Goal: Information Seeking & Learning: Find specific fact

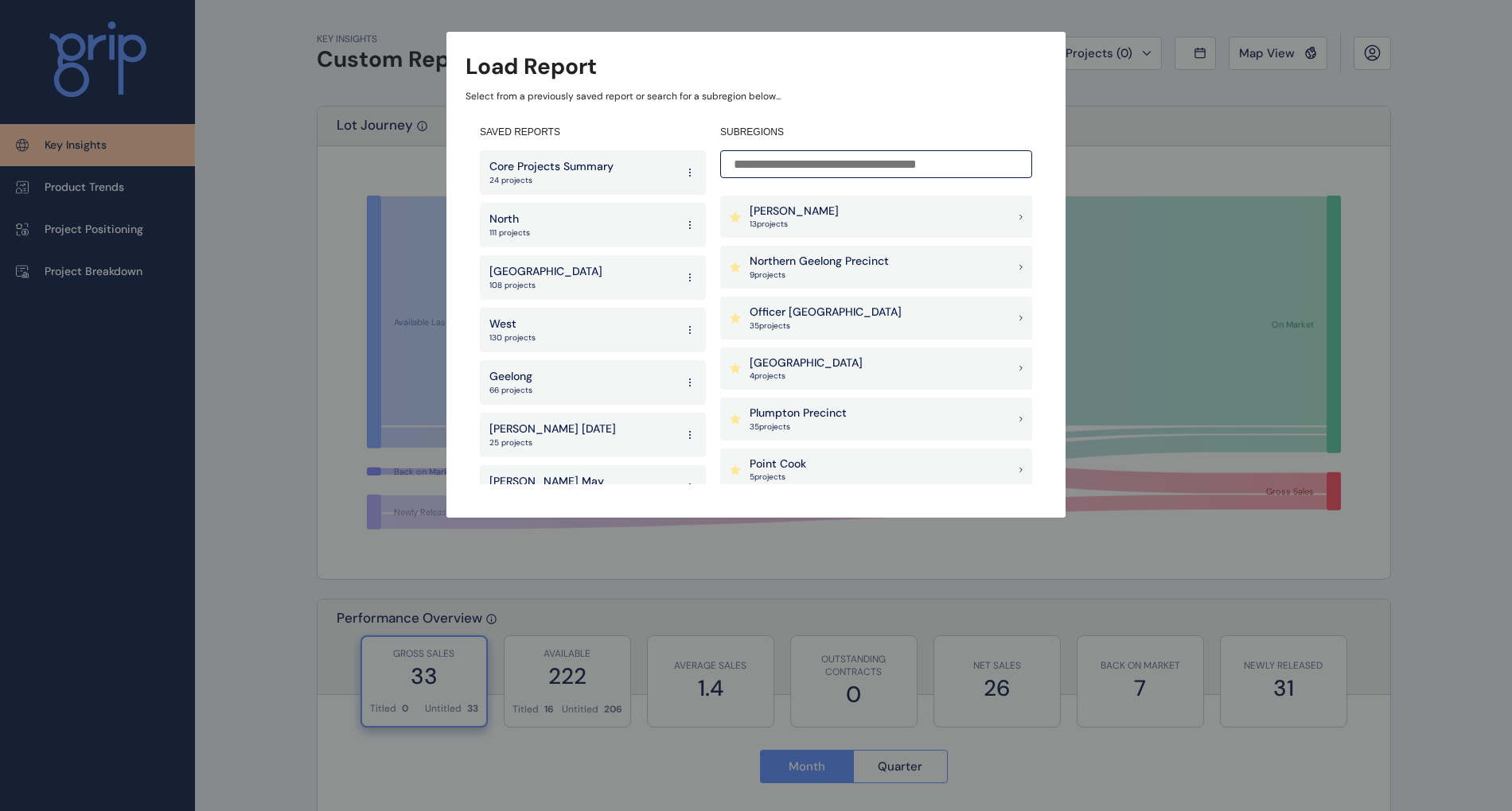
scroll to position [1379, 0]
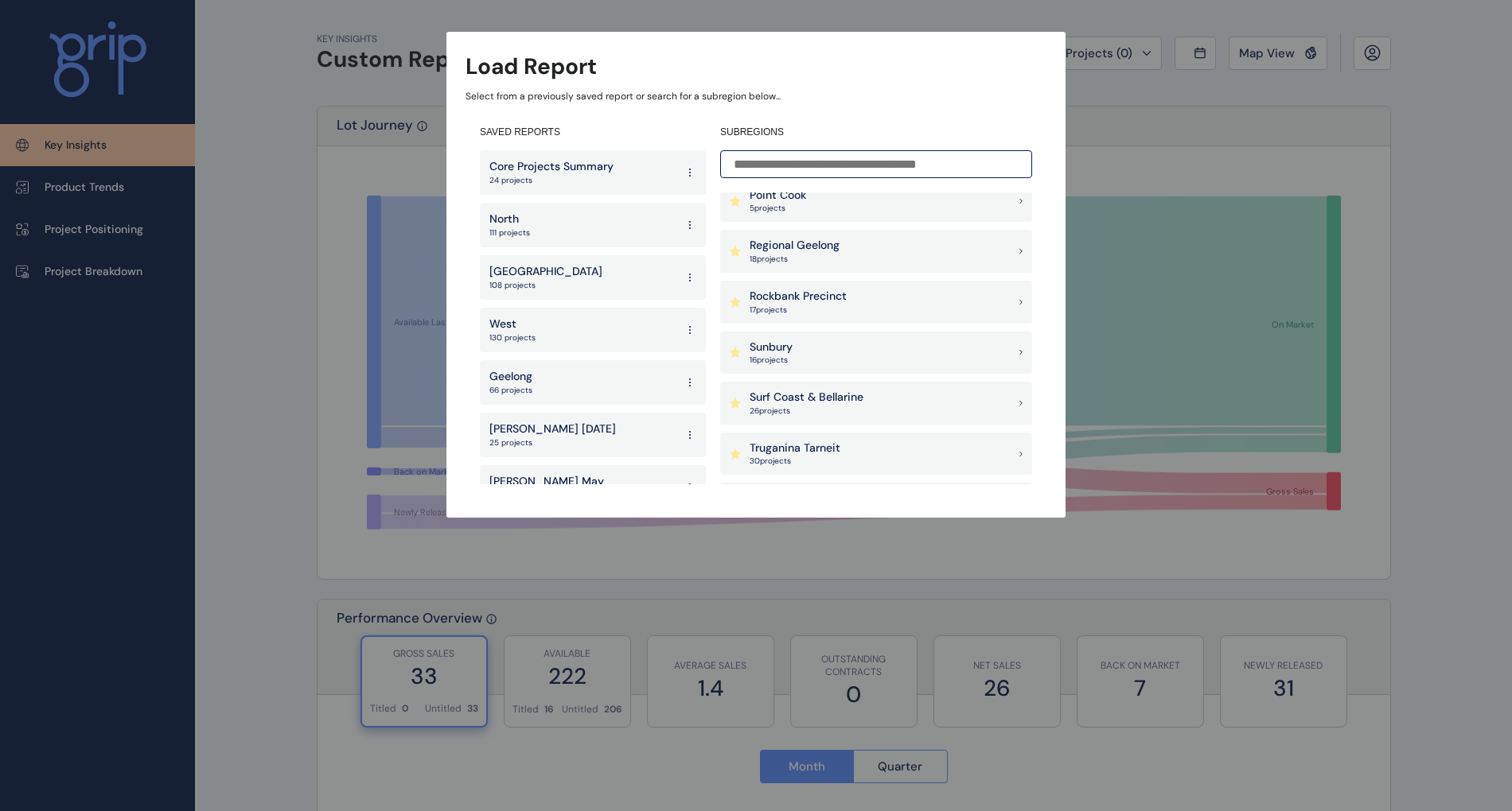
click at [817, 356] on div "Sunbury 16 project s" at bounding box center [876, 352] width 311 height 43
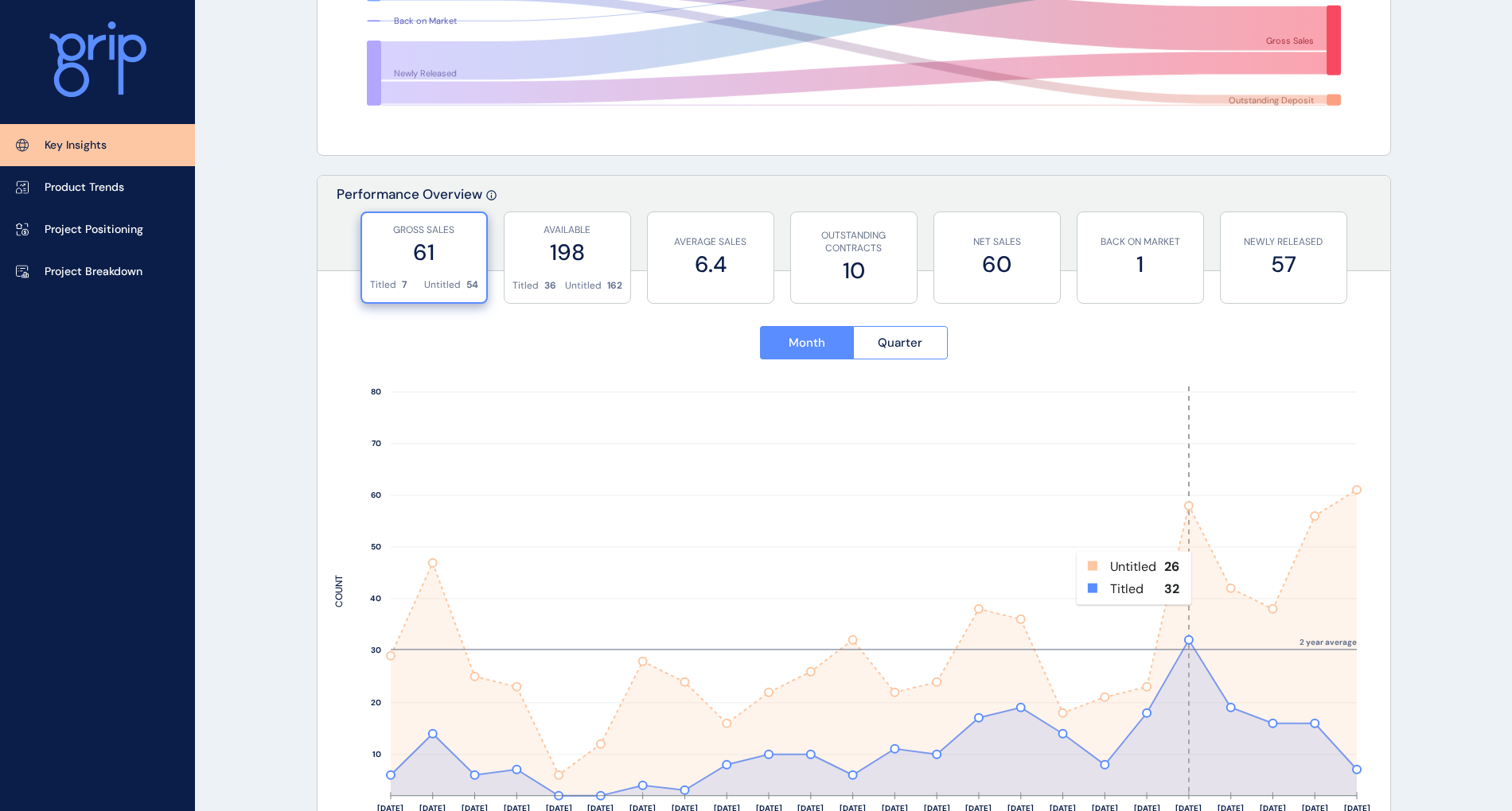
scroll to position [530, 0]
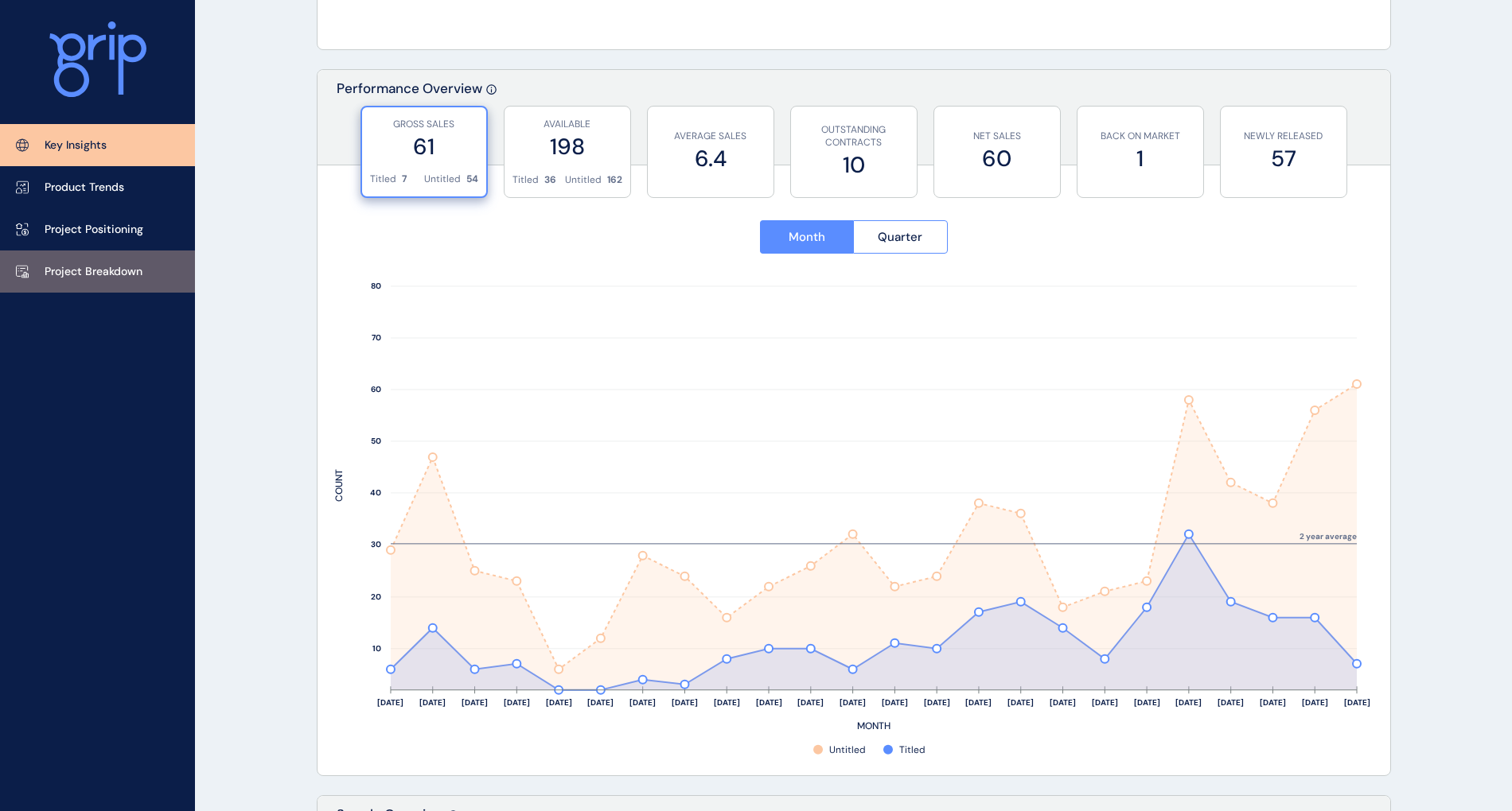
click at [141, 272] on p "Project Breakdown" at bounding box center [93, 272] width 98 height 16
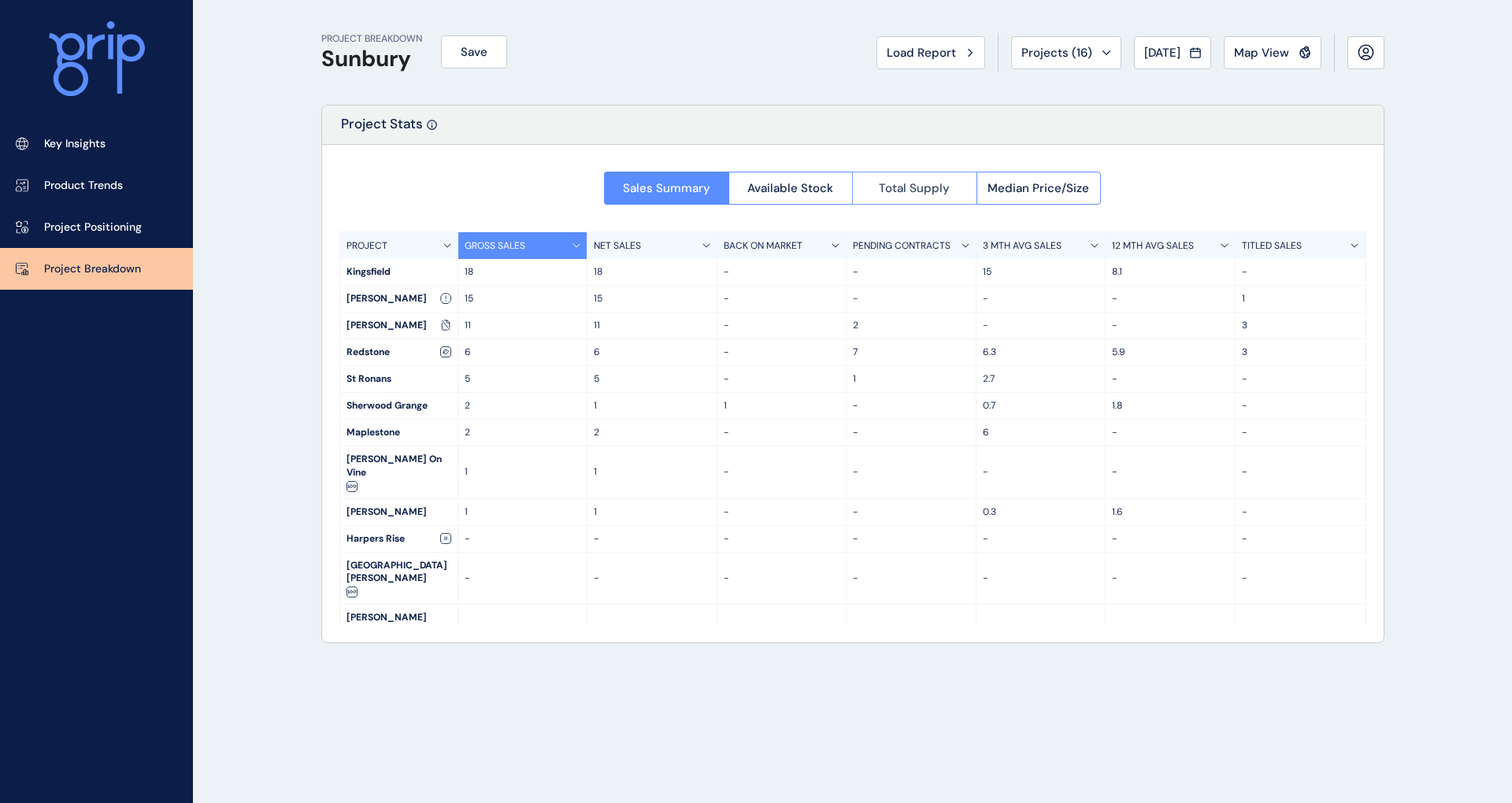
click at [907, 186] on span "Total Supply" at bounding box center [914, 188] width 71 height 16
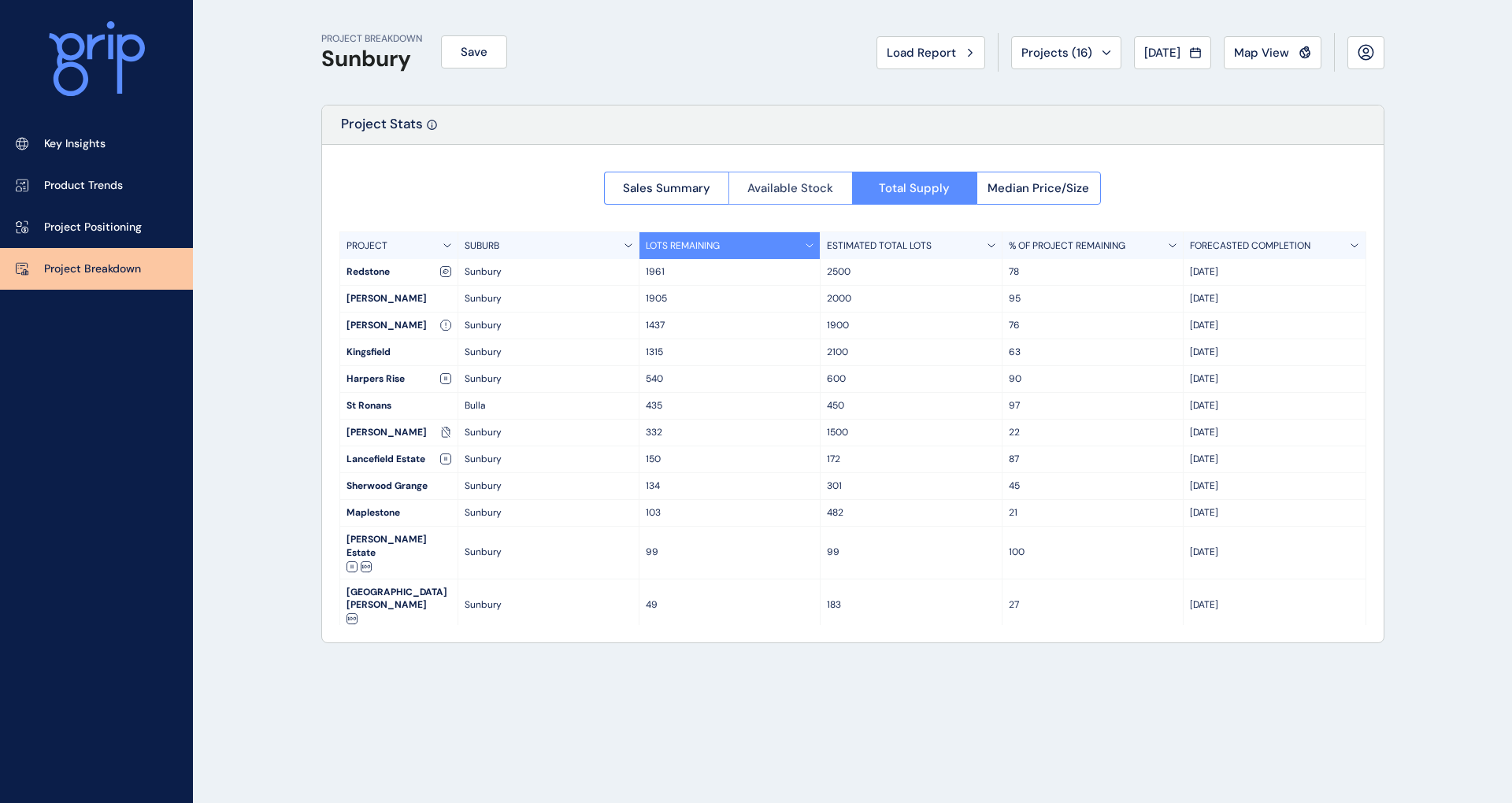
click at [817, 178] on button "Available Stock" at bounding box center [791, 188] width 125 height 33
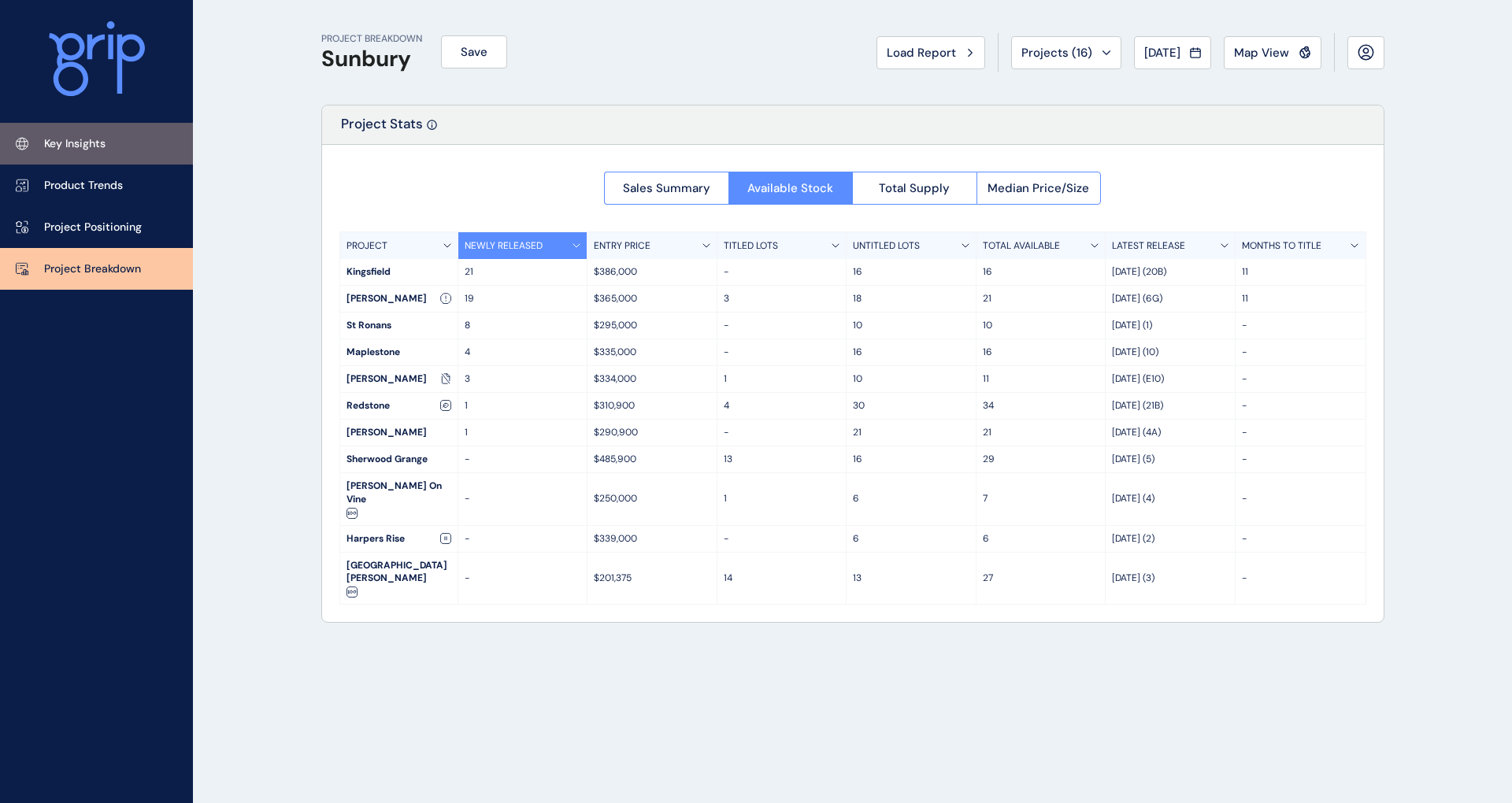
click at [93, 136] on p "Key Insights" at bounding box center [74, 144] width 62 height 16
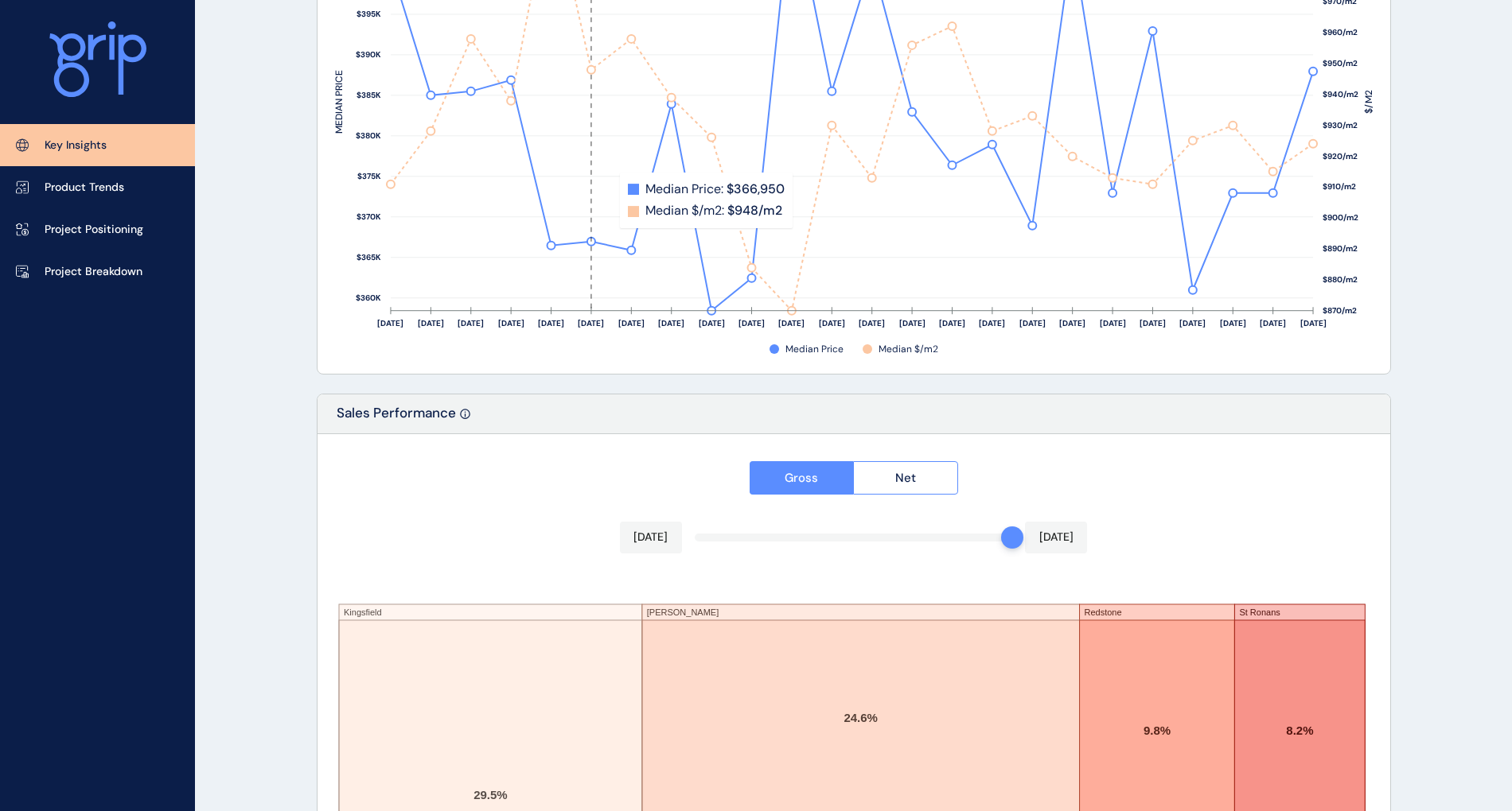
scroll to position [2534, 0]
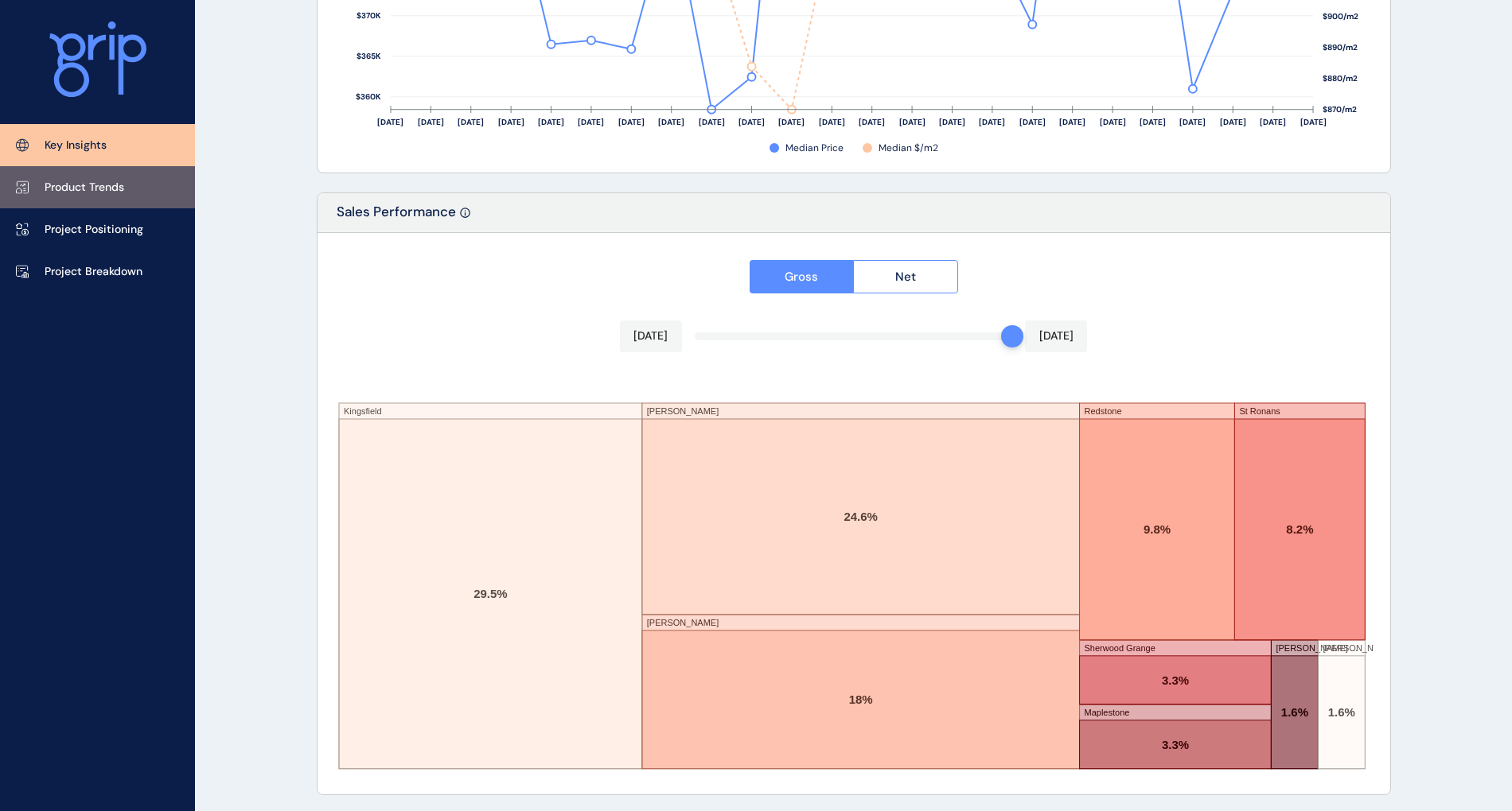
click at [128, 196] on link "Product Trends" at bounding box center [97, 187] width 195 height 43
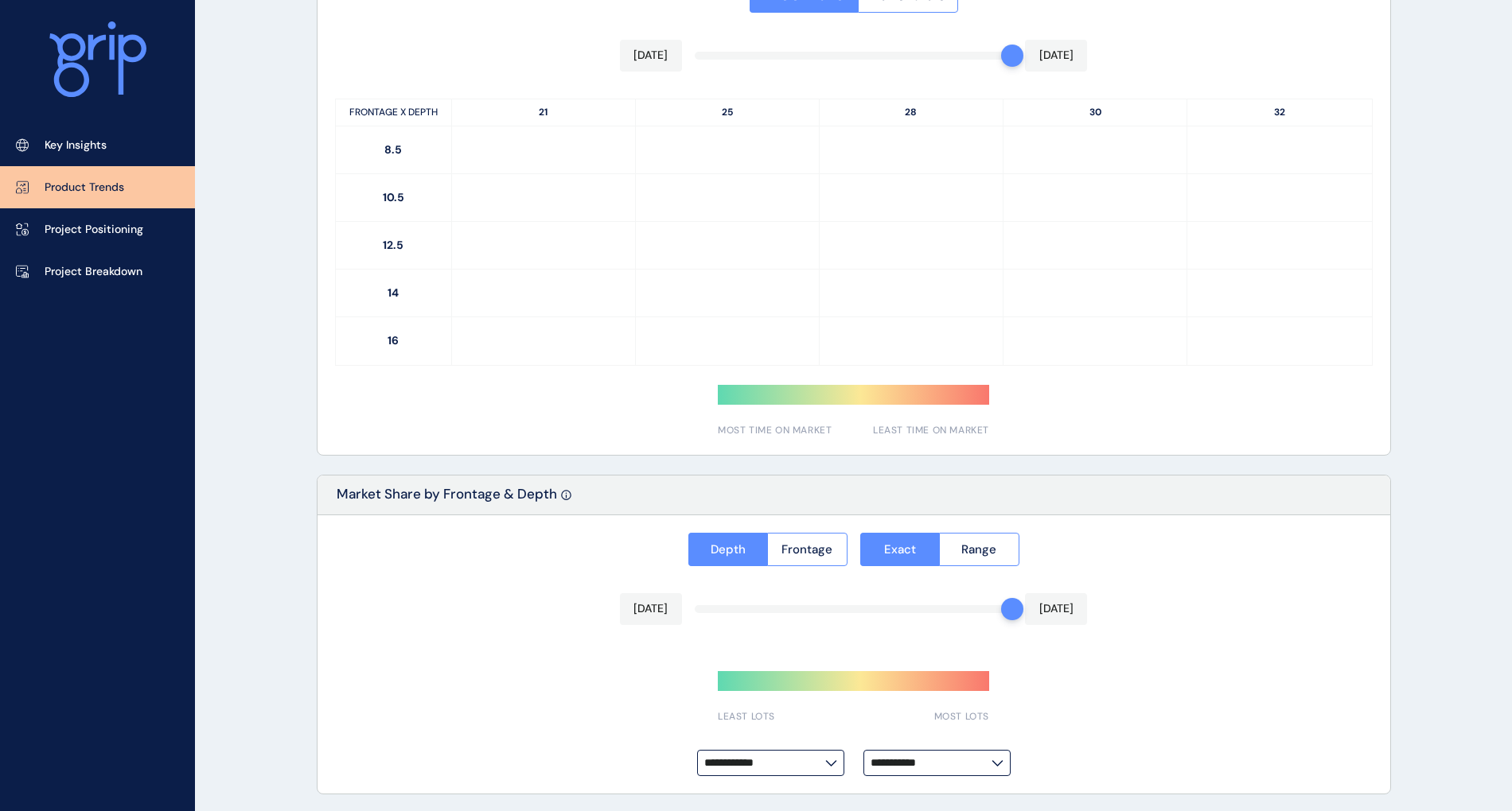
type input "**********"
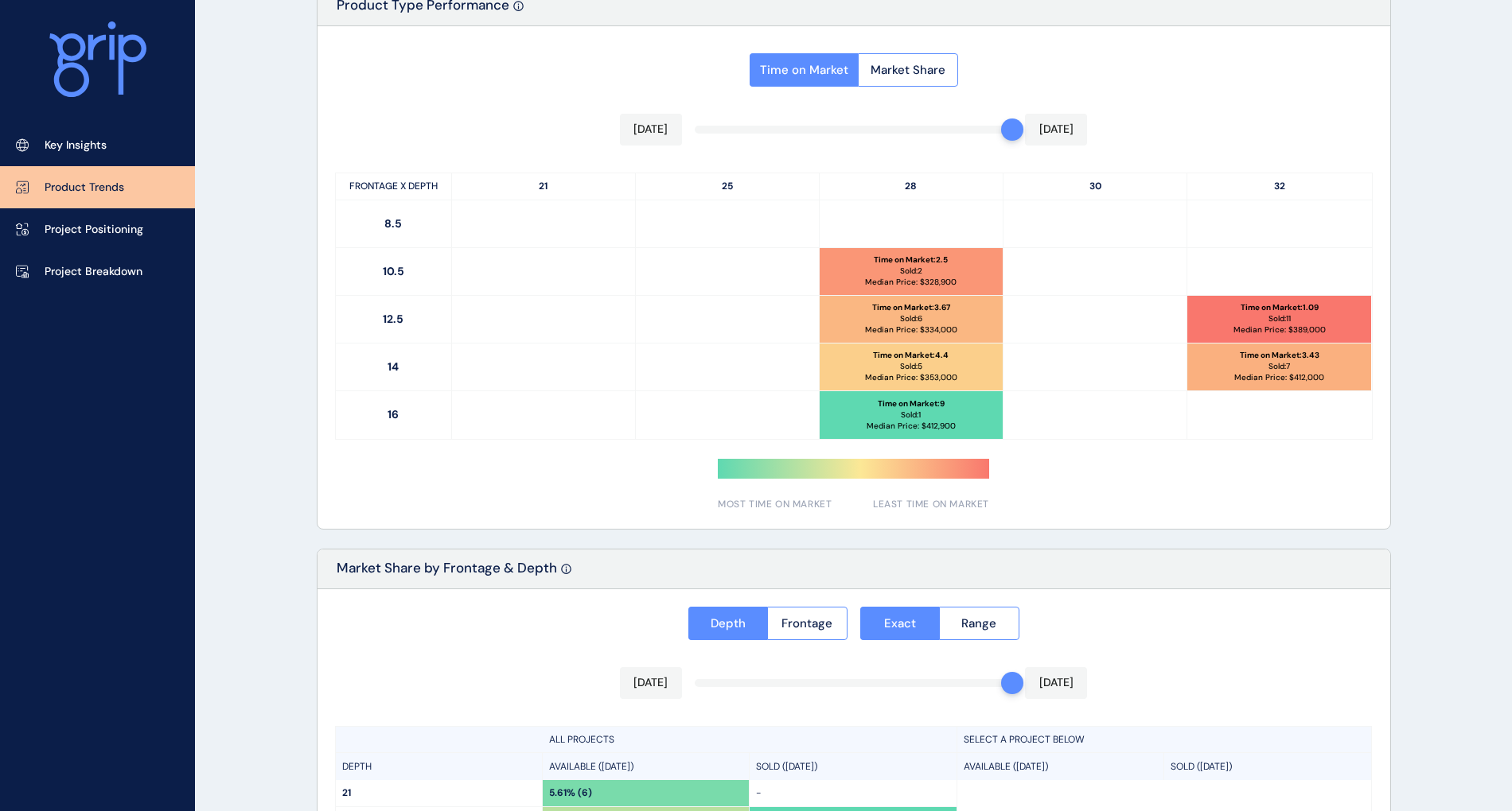
scroll to position [729, 0]
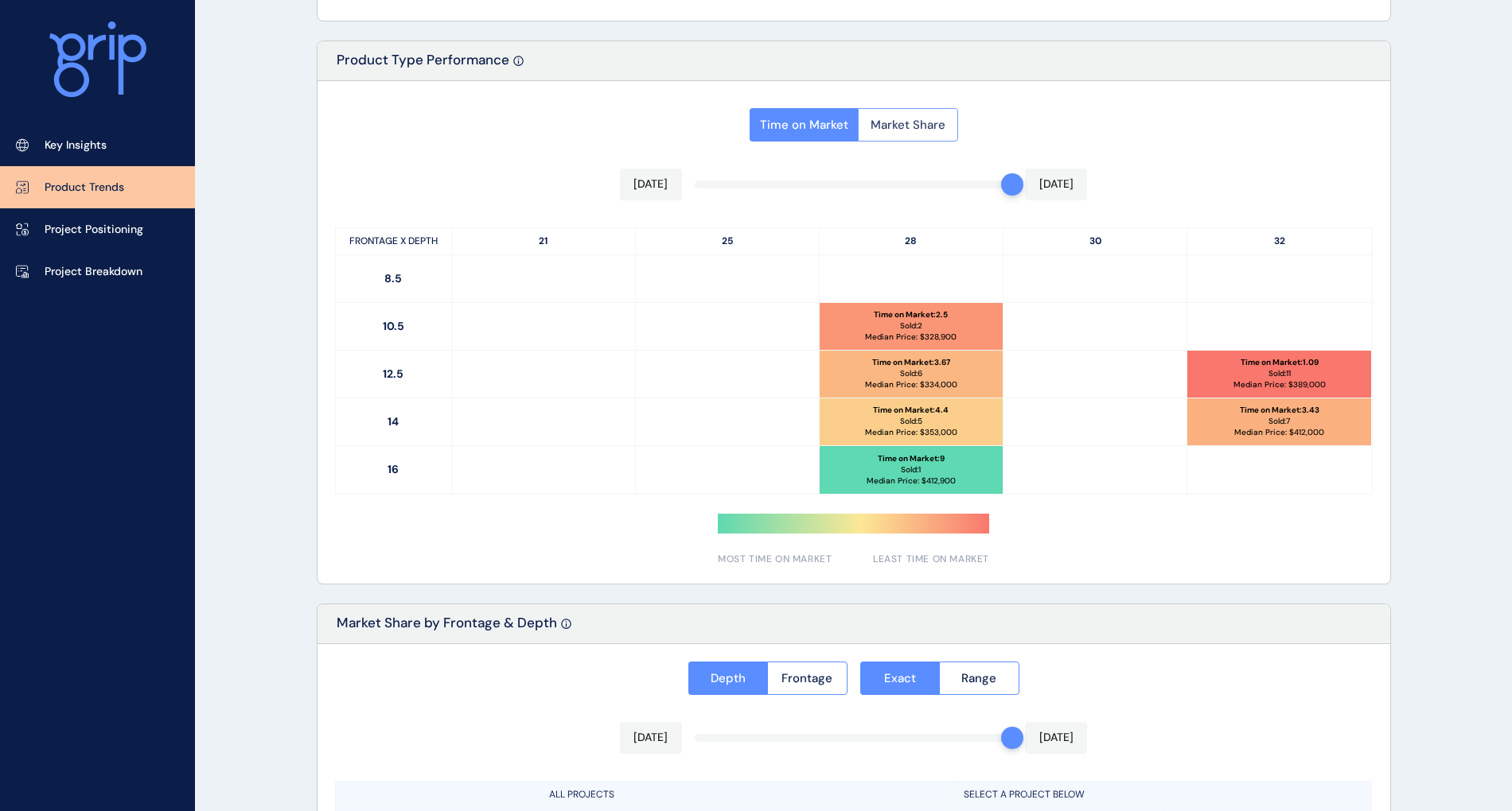
click at [887, 119] on span "Market Share" at bounding box center [907, 125] width 75 height 16
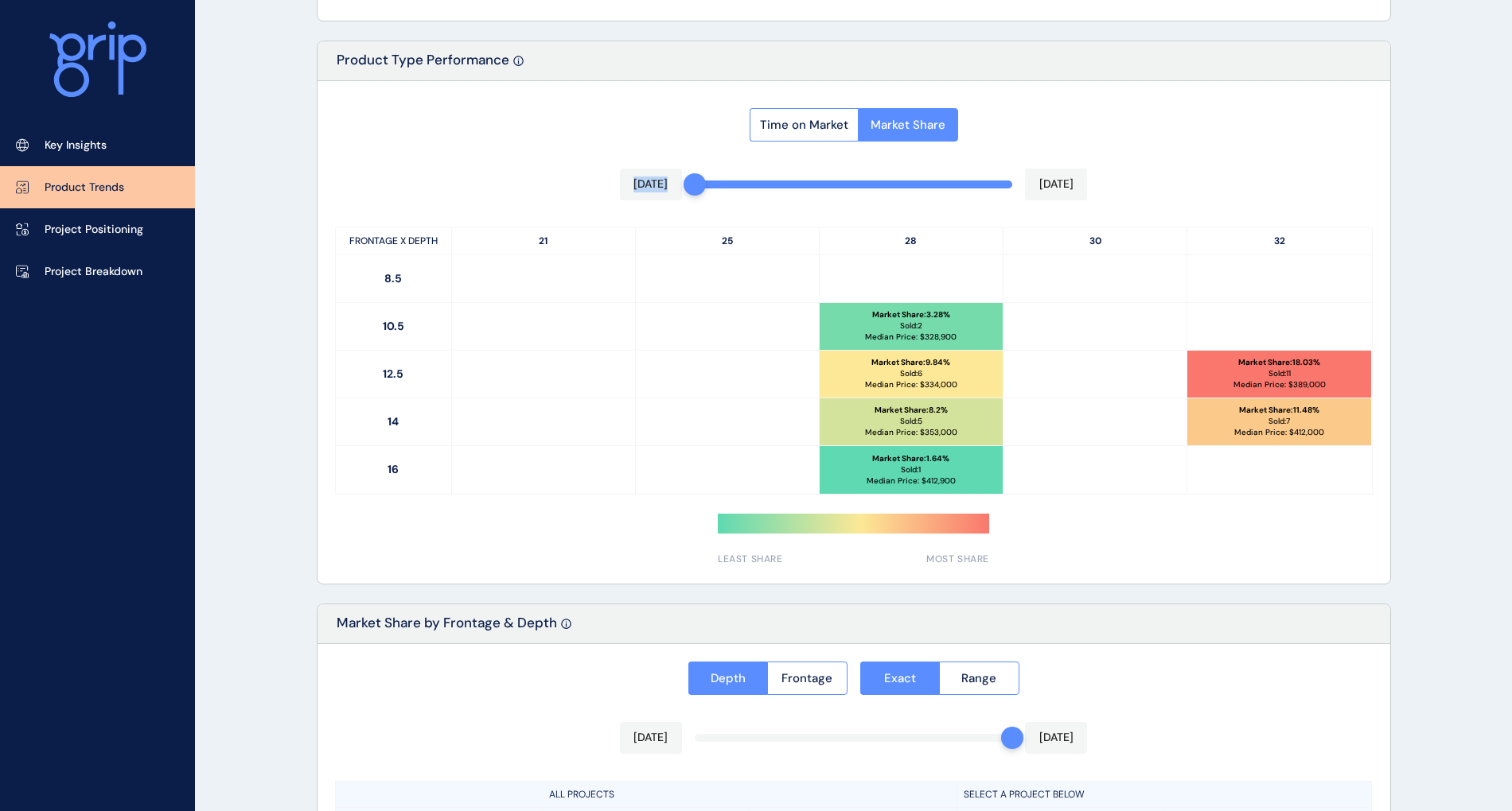
drag, startPoint x: 1009, startPoint y: 185, endPoint x: 692, endPoint y: 181, distance: 317.0
click at [692, 181] on div "Time on Market Market Share [DATE] [DATE] FRONTAGE X DEPTH 21 25 28 30 32 8.5 1…" at bounding box center [854, 332] width 1072 height 502
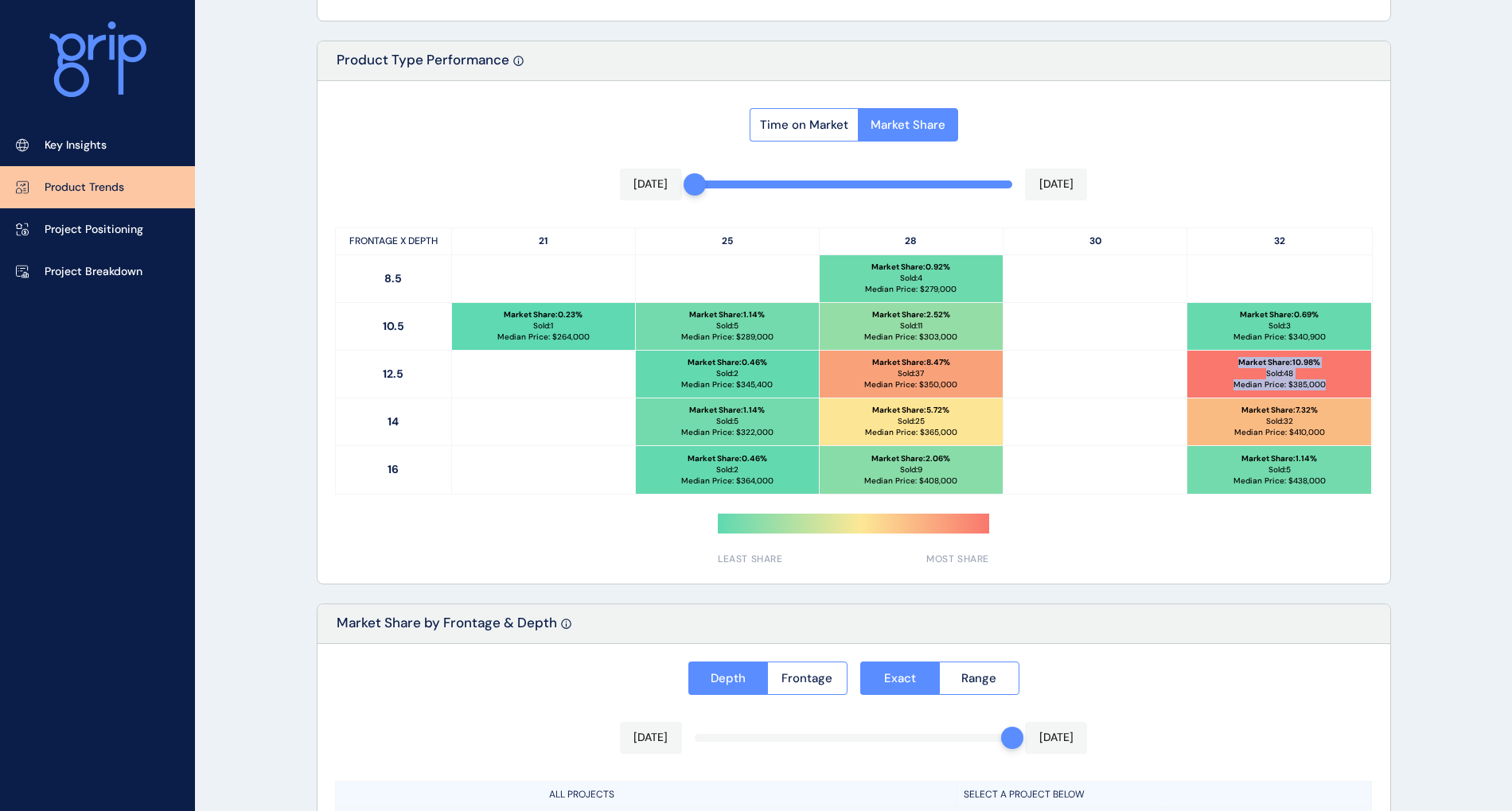
drag, startPoint x: 1335, startPoint y: 380, endPoint x: 1217, endPoint y: 358, distance: 120.0
click at [1217, 358] on div "Market Share : 10.98 % Sold: 48 Median Price: $ 385,000" at bounding box center [1278, 375] width 184 height 47
click at [1297, 379] on p "Median Price: $ 385,000" at bounding box center [1279, 385] width 92 height 11
drag, startPoint x: 1325, startPoint y: 378, endPoint x: 1231, endPoint y: 381, distance: 94.0
click at [1231, 381] on div "Market Share : 10.98 % Sold: 48 Median Price: $ 385,000" at bounding box center [1278, 375] width 184 height 47
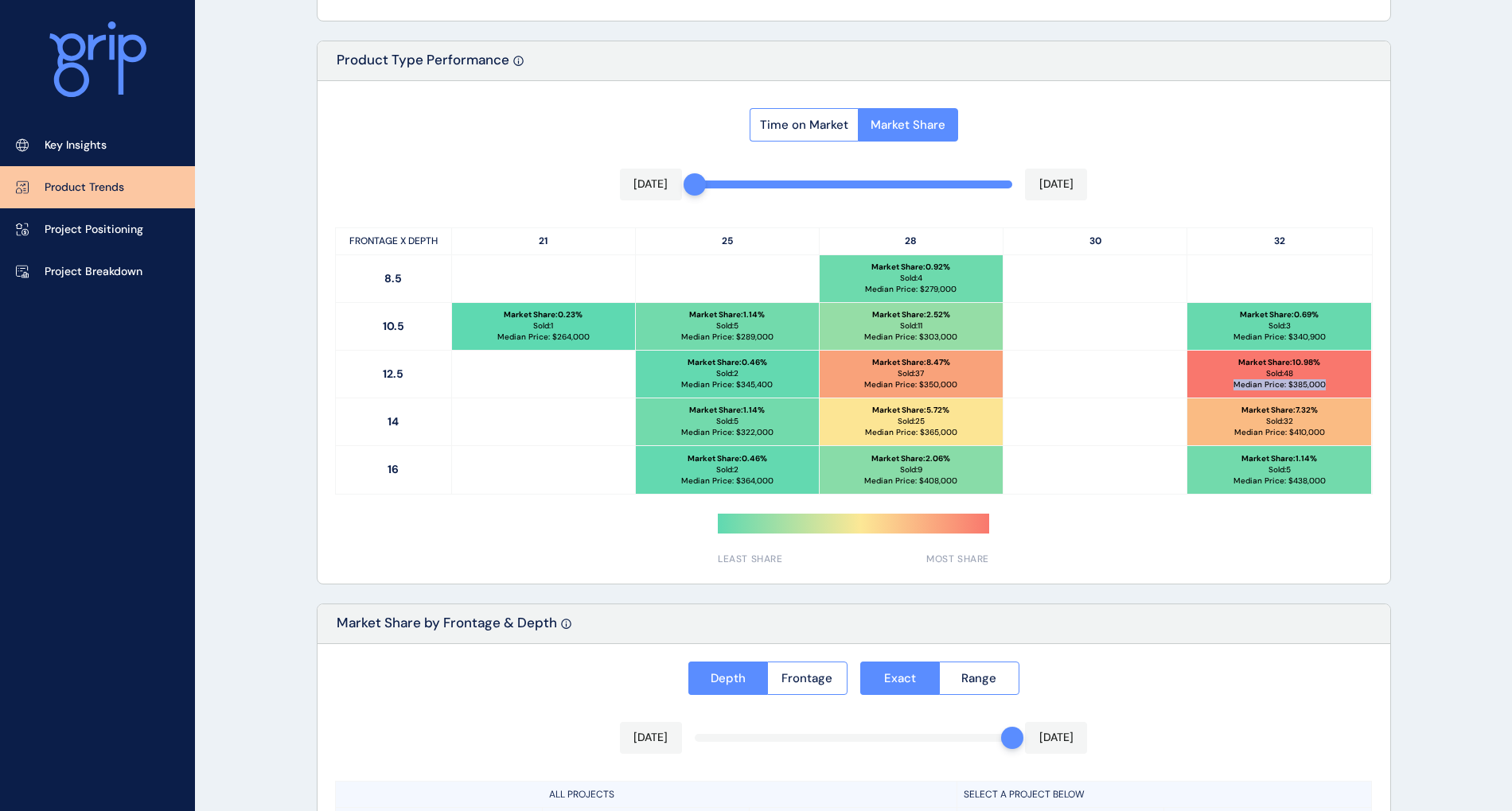
copy p "Median Price: $ 385,000"
